Goal: Use online tool/utility: Utilize a website feature to perform a specific function

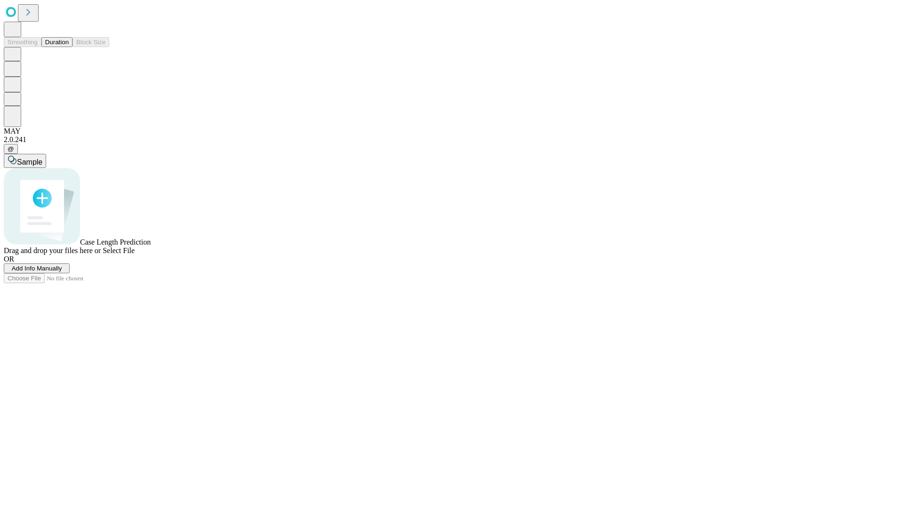
click at [69, 47] on button "Duration" at bounding box center [56, 42] width 31 height 10
click at [42, 158] on span "Sample" at bounding box center [29, 162] width 25 height 8
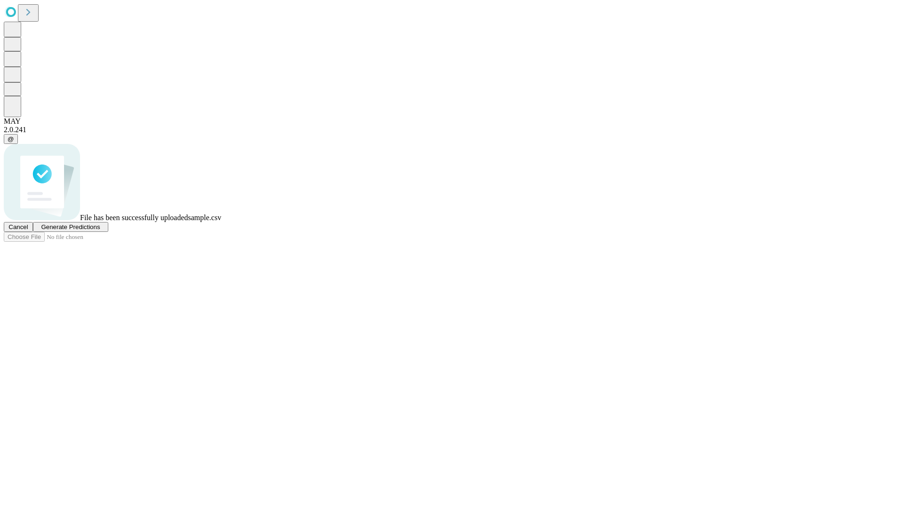
click at [100, 231] on span "Generate Predictions" at bounding box center [70, 227] width 59 height 7
